Goal: Information Seeking & Learning: Learn about a topic

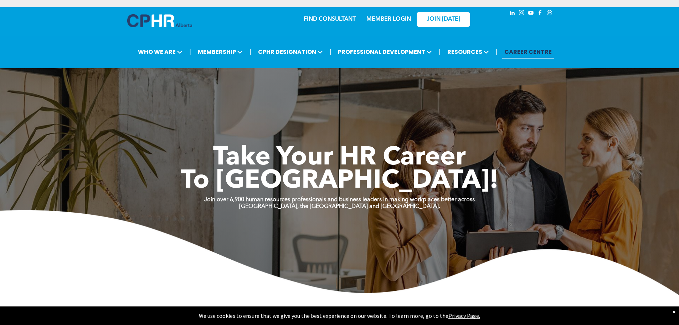
click at [386, 18] on link "MEMBER LOGIN" at bounding box center [389, 19] width 45 height 6
click at [399, 19] on link "MEMBER LOGIN" at bounding box center [389, 19] width 45 height 6
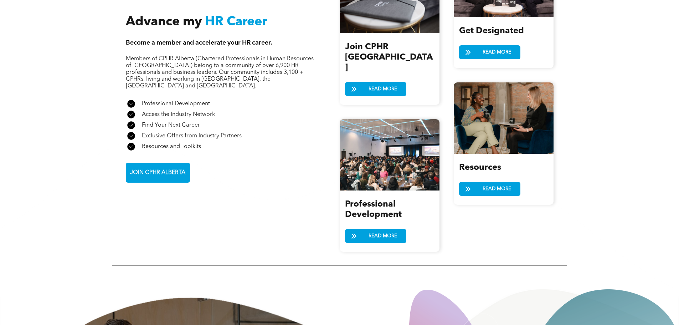
scroll to position [837, 0]
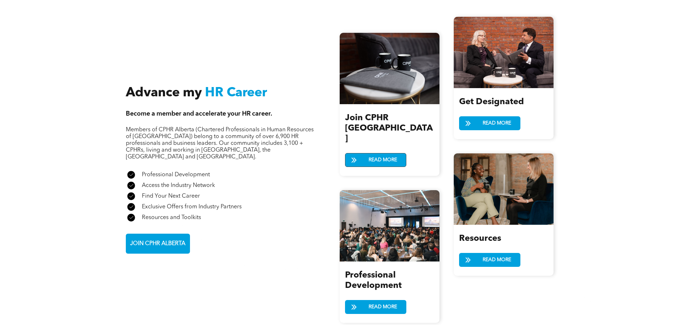
click at [377, 153] on span "READ MORE" at bounding box center [383, 159] width 34 height 13
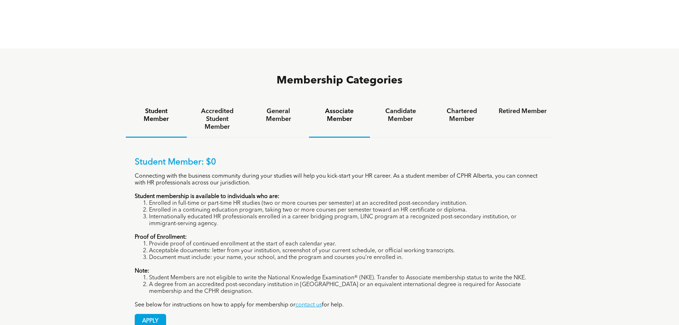
scroll to position [464, 0]
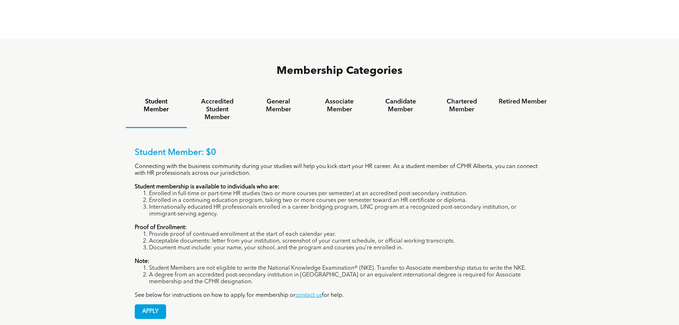
drag, startPoint x: 234, startPoint y: 107, endPoint x: 194, endPoint y: 148, distance: 57.5
click at [194, 163] on p "Connecting with the business community during your studies will help you kick-s…" at bounding box center [340, 170] width 410 height 14
click at [214, 98] on h4 "Accredited Student Member" at bounding box center [217, 110] width 48 height 24
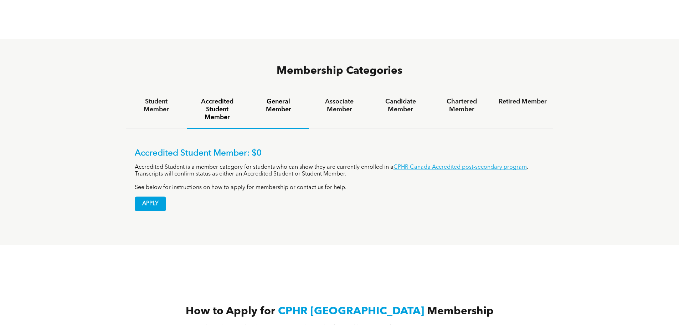
click at [274, 98] on h4 "General Member" at bounding box center [278, 106] width 48 height 16
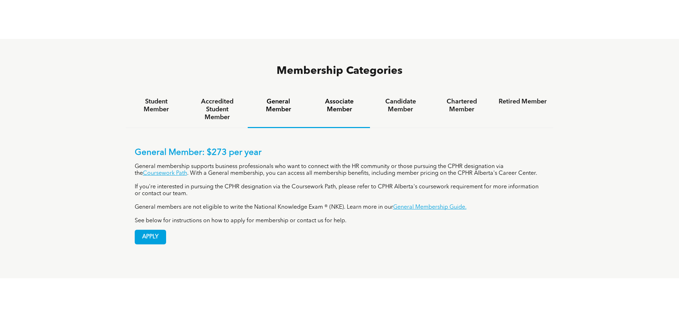
click at [338, 98] on h4 "Associate Member" at bounding box center [340, 106] width 48 height 16
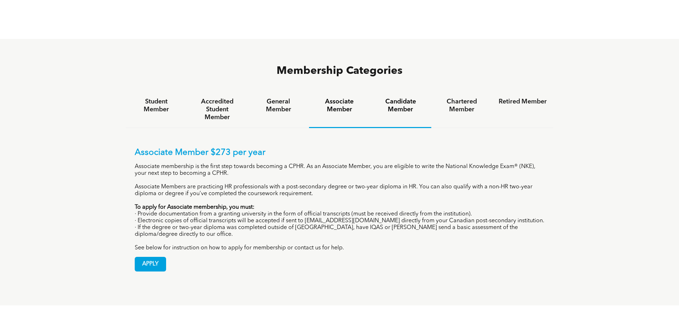
click at [406, 98] on h4 "Candidate Member" at bounding box center [401, 106] width 48 height 16
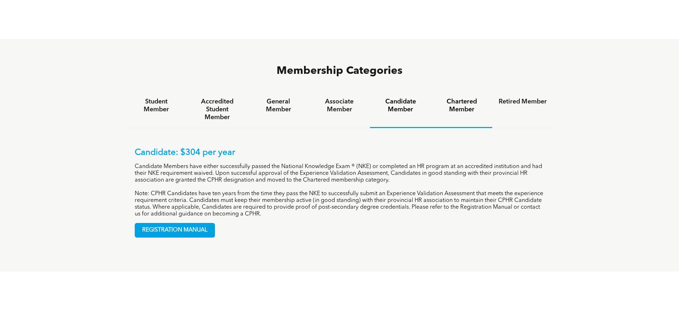
click at [471, 98] on h4 "Chartered Member" at bounding box center [462, 106] width 48 height 16
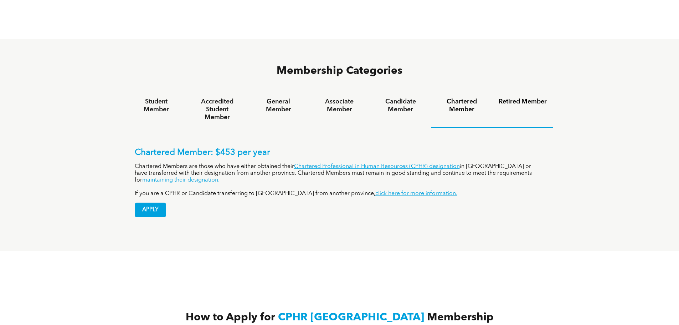
click at [518, 98] on h4 "Retired Member" at bounding box center [523, 102] width 48 height 8
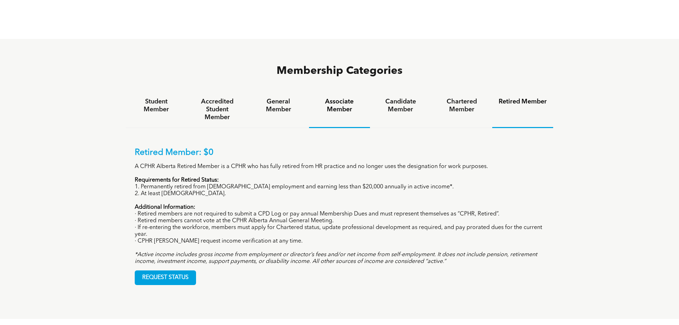
click at [345, 91] on div "Associate Member" at bounding box center [339, 109] width 61 height 37
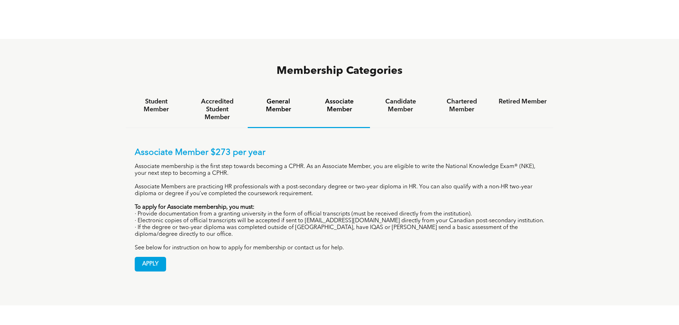
click at [282, 98] on h4 "General Member" at bounding box center [278, 106] width 48 height 16
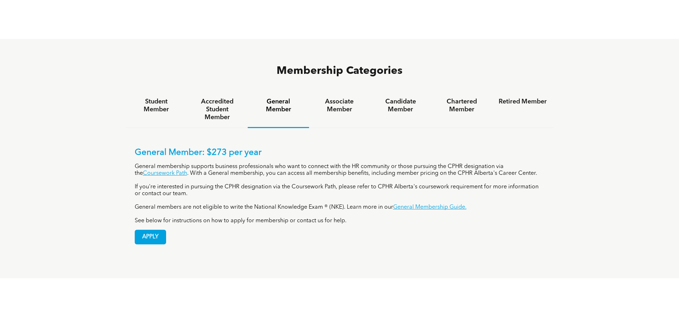
drag, startPoint x: 282, startPoint y: 76, endPoint x: 272, endPoint y: 141, distance: 66.0
click at [272, 163] on p "General membership supports business professionals who want to connect with the…" at bounding box center [340, 170] width 410 height 14
click at [223, 98] on h4 "Accredited Student Member" at bounding box center [217, 110] width 48 height 24
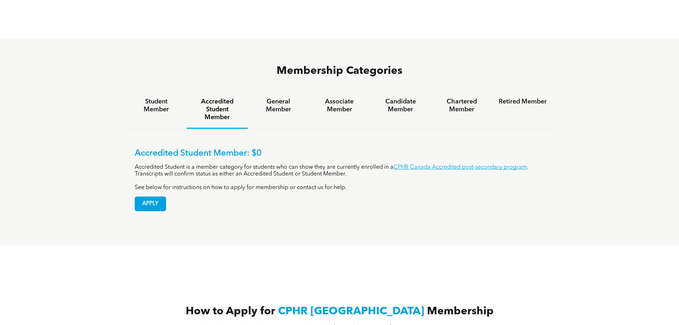
click at [103, 57] on div "Membership Categories Student Member Accredited Student Member General Member A…" at bounding box center [339, 142] width 679 height 206
